Goal: Find specific page/section: Find specific page/section

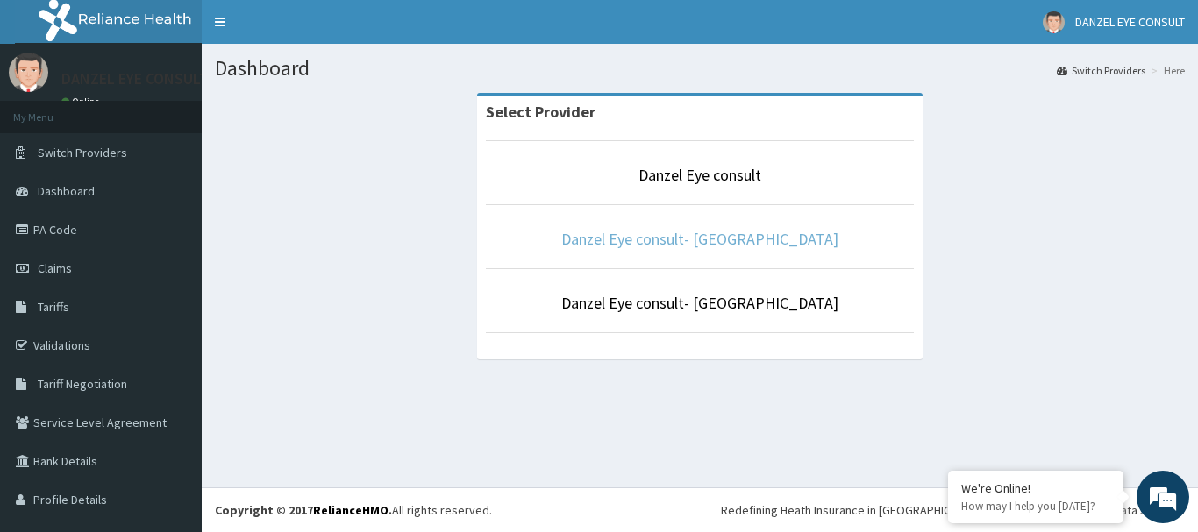
click at [708, 240] on link "Danzel Eye consult- [GEOGRAPHIC_DATA]" at bounding box center [699, 239] width 277 height 20
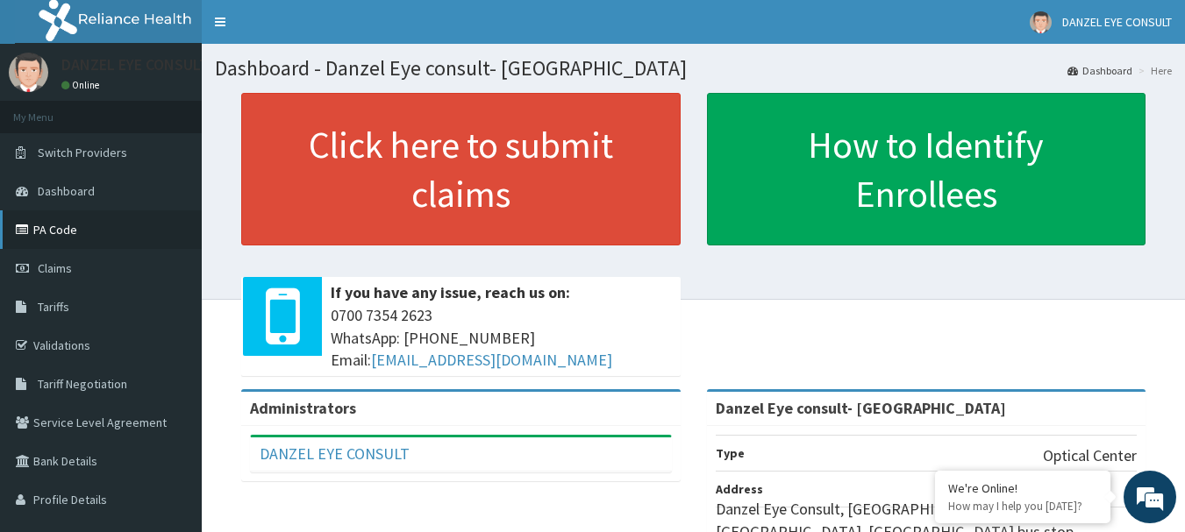
click at [91, 229] on link "PA Code" at bounding box center [101, 229] width 202 height 39
